Goal: Task Accomplishment & Management: Use online tool/utility

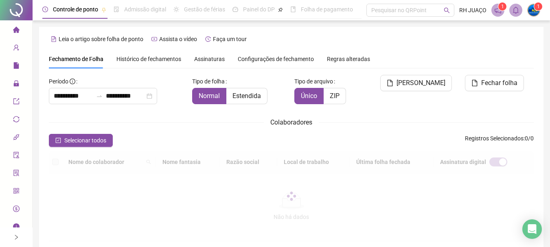
scroll to position [43, 0]
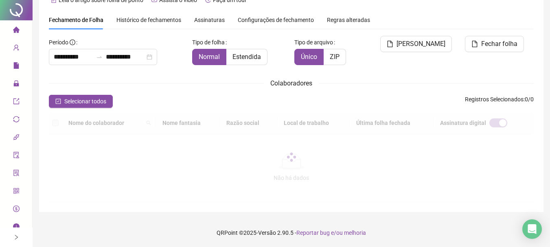
type input "**********"
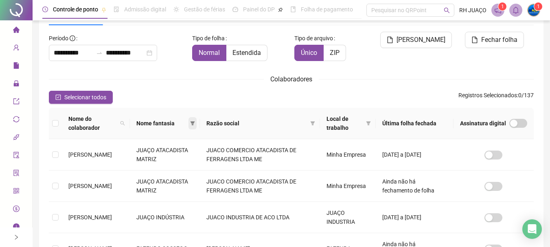
click at [195, 122] on icon "filter" at bounding box center [192, 123] width 5 height 5
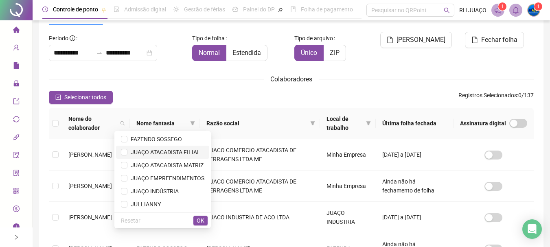
click at [198, 154] on span "JUAÇO ATACADISTA FILIAL" at bounding box center [163, 152] width 73 height 7
click at [198, 221] on span "OK" at bounding box center [201, 220] width 8 height 9
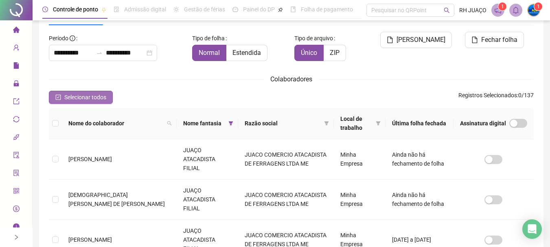
click at [79, 101] on span "Selecionar todos" at bounding box center [85, 97] width 42 height 9
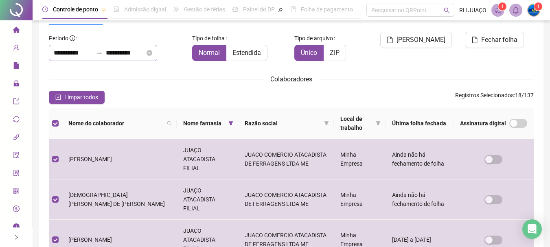
click at [102, 53] on icon "swap-right" at bounding box center [99, 53] width 5 height 2
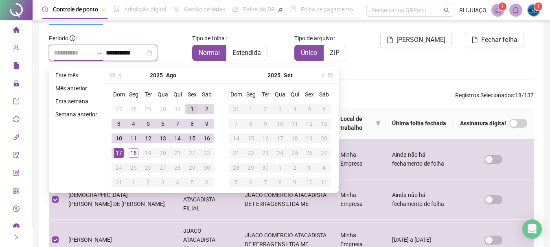
type input "**********"
click at [187, 110] on div "1" at bounding box center [192, 109] width 10 height 10
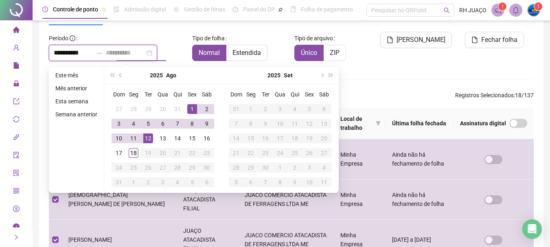
type input "**********"
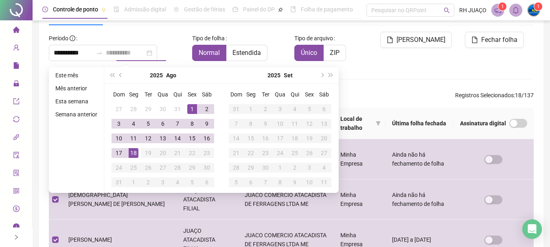
click at [132, 152] on div "18" at bounding box center [134, 153] width 10 height 10
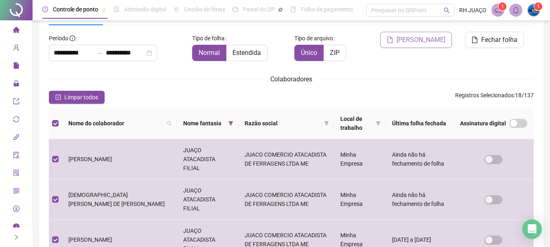
click at [428, 40] on span "[PERSON_NAME]" at bounding box center [420, 40] width 49 height 10
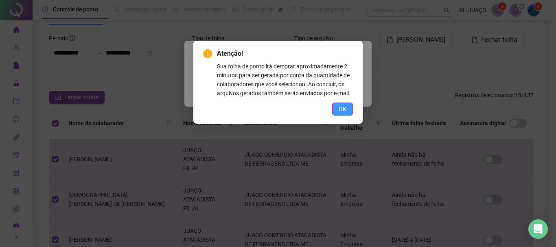
click at [344, 106] on span "OK" at bounding box center [343, 109] width 8 height 9
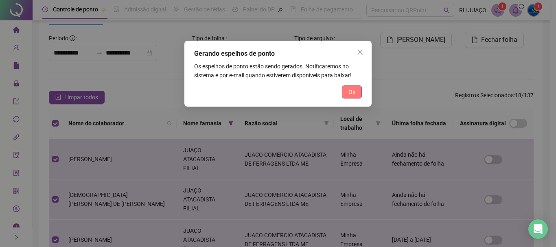
click at [357, 89] on button "Ok" at bounding box center [352, 91] width 20 height 13
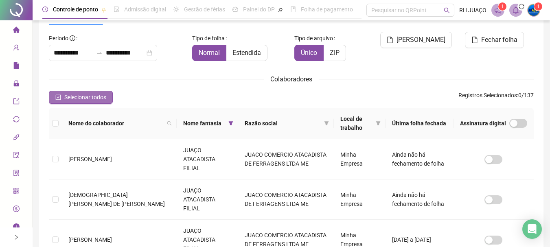
click at [101, 96] on span "Selecionar todos" at bounding box center [85, 97] width 42 height 9
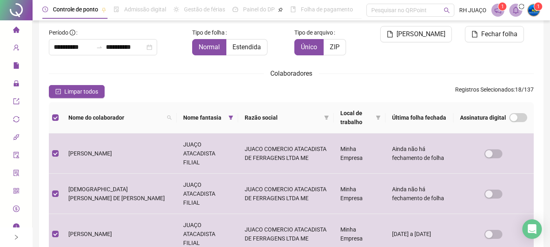
scroll to position [2, 0]
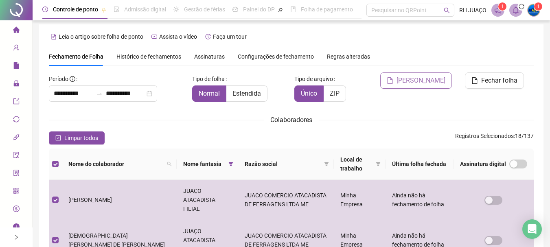
click at [426, 79] on span "[PERSON_NAME]" at bounding box center [420, 81] width 49 height 10
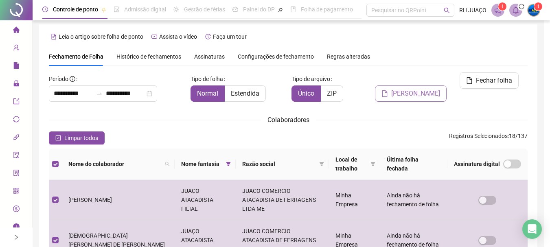
scroll to position [43, 0]
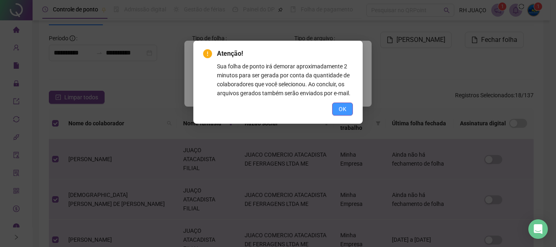
click at [348, 108] on button "OK" at bounding box center [342, 109] width 21 height 13
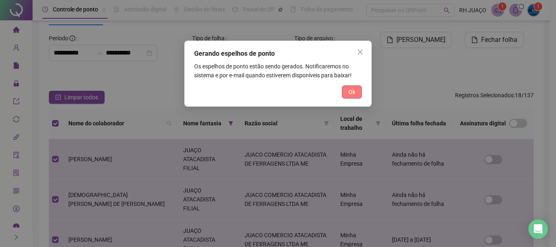
click at [349, 90] on span "Ok" at bounding box center [351, 92] width 7 height 9
